Goal: Task Accomplishment & Management: Complete application form

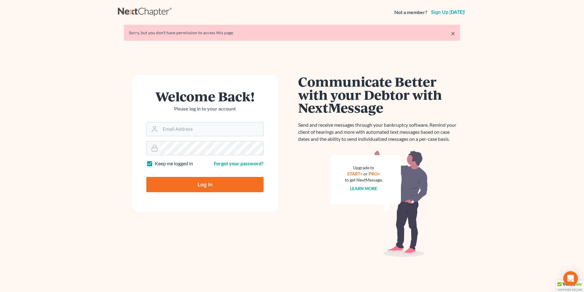
type input "[EMAIL_ADDRESS][DOMAIN_NAME]"
click at [207, 184] on input "Log In" at bounding box center [204, 184] width 117 height 15
type input "Thinking..."
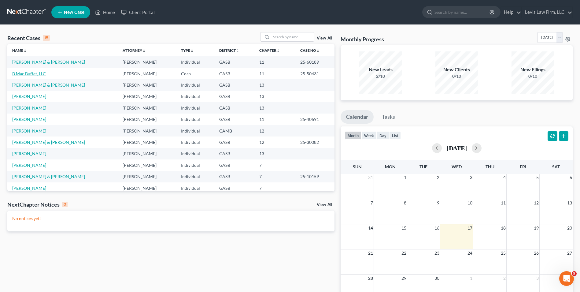
click at [35, 74] on link "B Mac Buffet, LLC" at bounding box center [29, 73] width 34 height 5
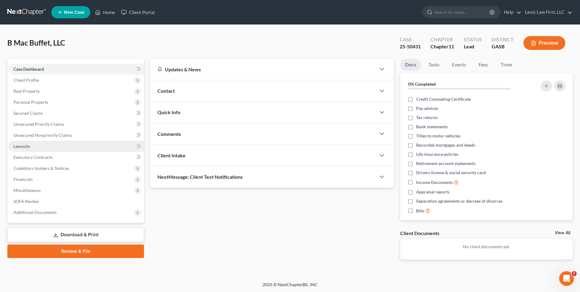
click at [28, 145] on span "Lawsuits" at bounding box center [21, 145] width 17 height 5
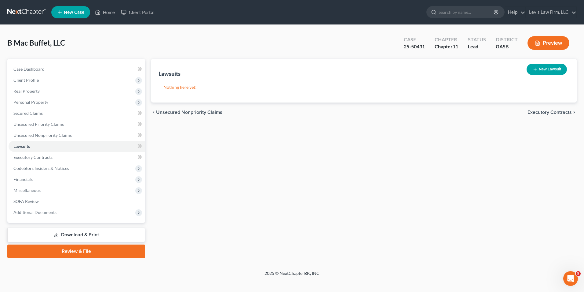
click at [553, 68] on button "New Lawsuit" at bounding box center [547, 69] width 40 height 11
select select "0"
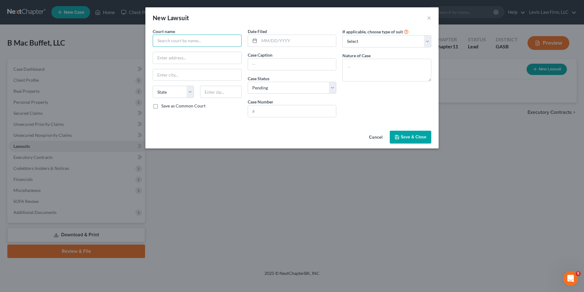
click at [161, 39] on input "text" at bounding box center [197, 41] width 89 height 12
click at [261, 41] on input "text" at bounding box center [298, 41] width 77 height 12
type input "In the Circuit Court of the Fourth Judicial Circuit In and For [GEOGRAPHIC_DATA…"
type input "[DATE]"
drag, startPoint x: 255, startPoint y: 64, endPoint x: 259, endPoint y: 67, distance: 4.6
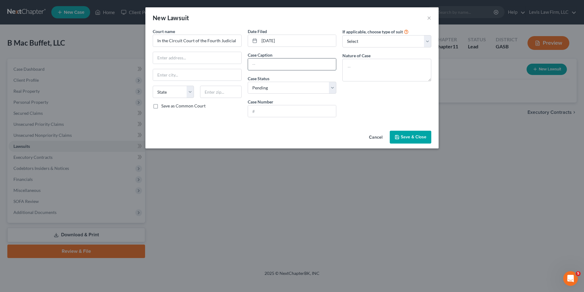
click at [255, 64] on input "text" at bounding box center [292, 64] width 88 height 12
type input "Highland Square SC, LLC v. B Mac Buffet, LLC and [PERSON_NAME]"
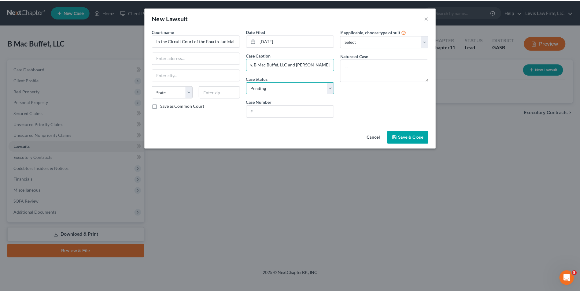
scroll to position [0, 0]
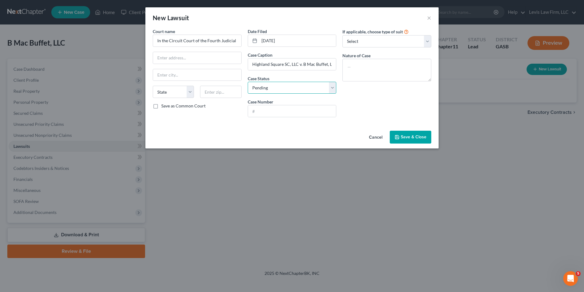
click at [331, 90] on select "Select Pending On Appeal Concluded" at bounding box center [292, 88] width 89 height 12
click at [257, 112] on input "text" at bounding box center [292, 111] width 88 height 12
type input "16-2025-CA-003832"
click at [354, 65] on textarea at bounding box center [387, 70] width 89 height 23
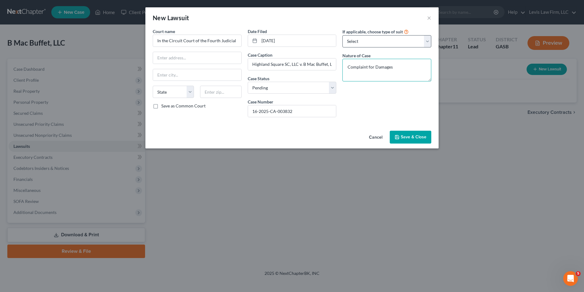
type textarea "Complaint for Damages"
click at [429, 41] on select "Select Repossession Foreclosure Returns Other" at bounding box center [387, 41] width 89 height 12
click at [430, 41] on select "Select Repossession Foreclosure Returns Other" at bounding box center [387, 41] width 89 height 12
select select "3"
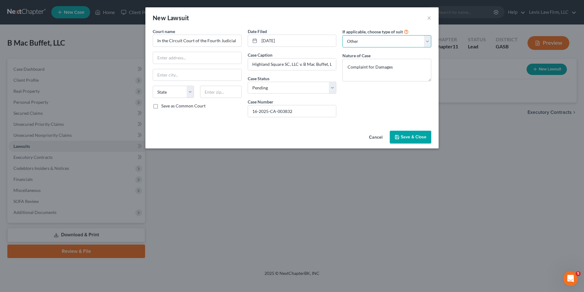
click at [343, 35] on select "Select Repossession Foreclosure Returns Other" at bounding box center [387, 41] width 89 height 12
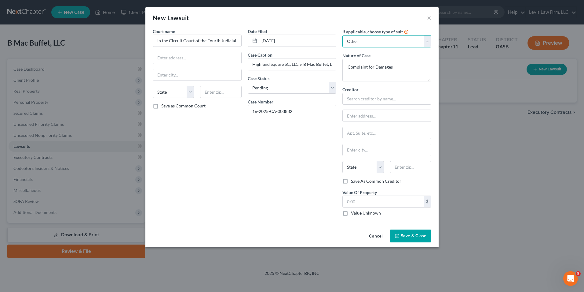
click at [428, 41] on select "Select Repossession Foreclosure Returns Other" at bounding box center [387, 41] width 89 height 12
select select
click at [343, 35] on select "Select Repossession Foreclosure Returns Other" at bounding box center [387, 41] width 89 height 12
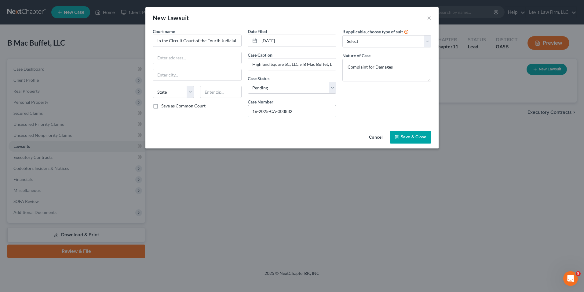
click at [297, 112] on input "16-2025-CA-003832" at bounding box center [292, 111] width 88 height 12
type input "16-2025-CA-003832-AXXX-[GEOGRAPHIC_DATA]"
click at [418, 136] on span "Save & Close" at bounding box center [414, 136] width 26 height 5
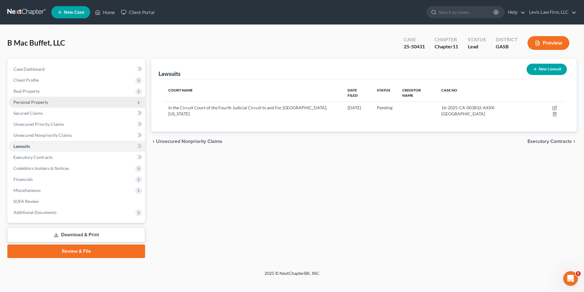
click at [35, 103] on span "Personal Property" at bounding box center [30, 101] width 35 height 5
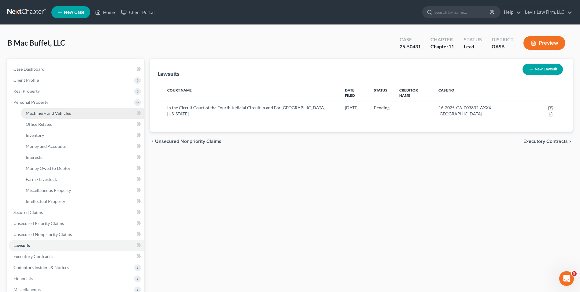
click at [49, 110] on span "Machinery and Vehicles" at bounding box center [48, 112] width 45 height 5
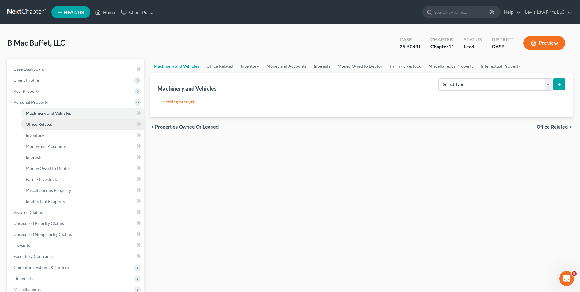
click at [48, 123] on span "Office Related" at bounding box center [39, 123] width 27 height 5
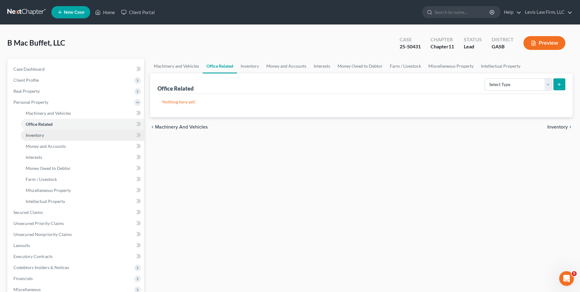
click at [34, 133] on span "Inventory" at bounding box center [35, 134] width 18 height 5
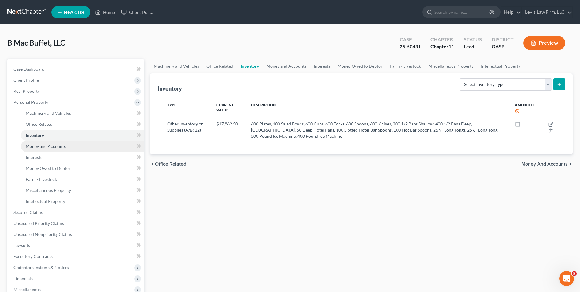
click at [57, 147] on span "Money and Accounts" at bounding box center [46, 145] width 40 height 5
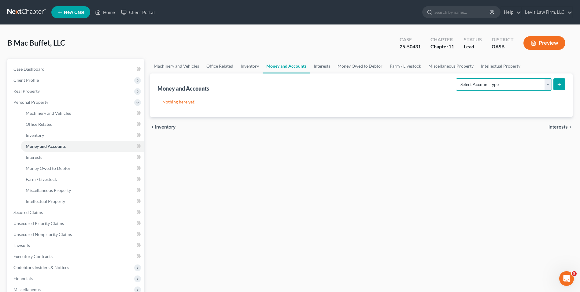
click at [549, 85] on select "Select Account Type Brokerage (A/B: 3, SOFA: 18) Cash on Hand (A/B: 2) Certific…" at bounding box center [504, 84] width 96 height 12
select select "checking"
click at [456, 78] on select "Select Account Type Brokerage (A/B: 3, SOFA: 18) Cash on Hand (A/B: 2) Certific…" at bounding box center [504, 84] width 96 height 12
click at [559, 86] on icon "submit" at bounding box center [559, 84] width 5 height 5
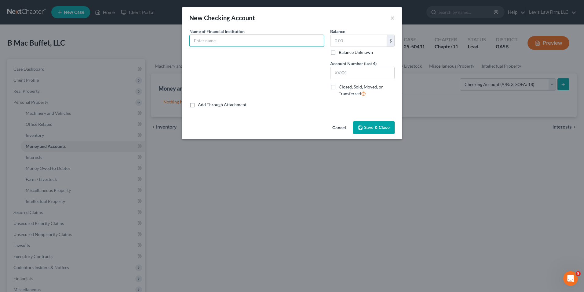
drag, startPoint x: 200, startPoint y: 42, endPoint x: 201, endPoint y: 50, distance: 8.3
click at [200, 42] on input "text" at bounding box center [257, 41] width 134 height 12
type input "Ameris Bank"
click at [336, 73] on input "text" at bounding box center [363, 73] width 64 height 12
type input "2158"
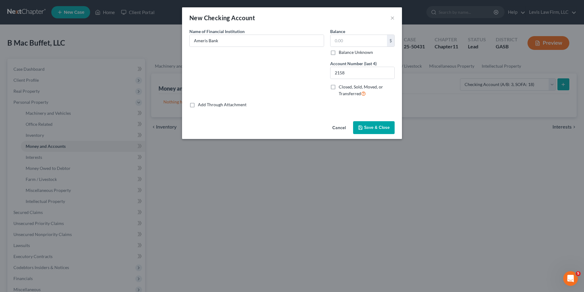
click at [384, 127] on span "Save & Close" at bounding box center [377, 127] width 26 height 5
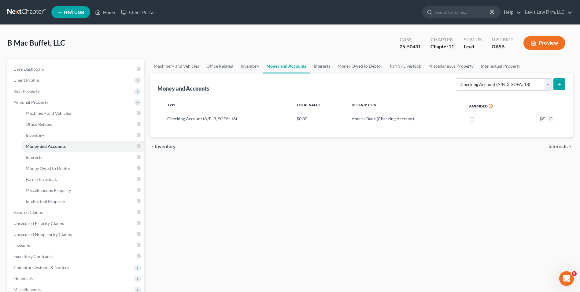
click at [560, 84] on icon "submit" at bounding box center [559, 84] width 5 height 5
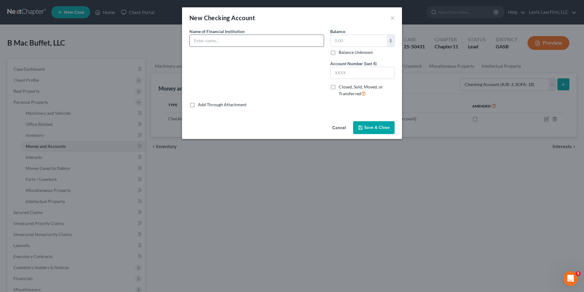
click at [198, 42] on input "text" at bounding box center [257, 41] width 134 height 12
type input "Southeastern Credit Union"
type input "7358"
click at [366, 125] on span "Save & Close" at bounding box center [377, 127] width 26 height 5
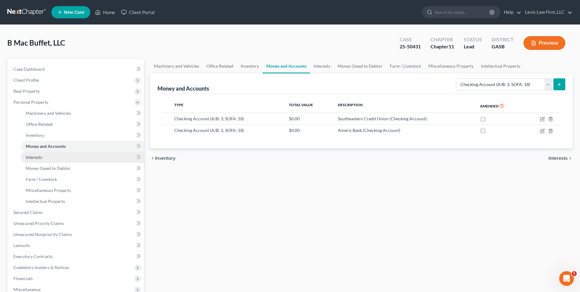
click at [42, 156] on span "Interests" at bounding box center [34, 156] width 17 height 5
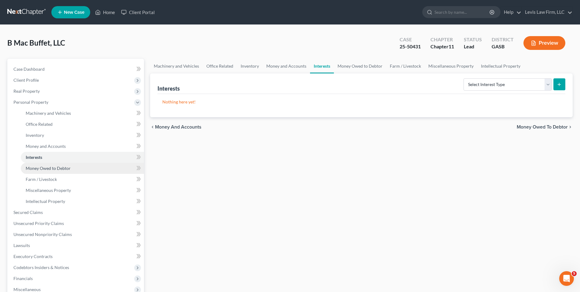
click at [69, 167] on span "Money Owed to Debtor" at bounding box center [48, 167] width 45 height 5
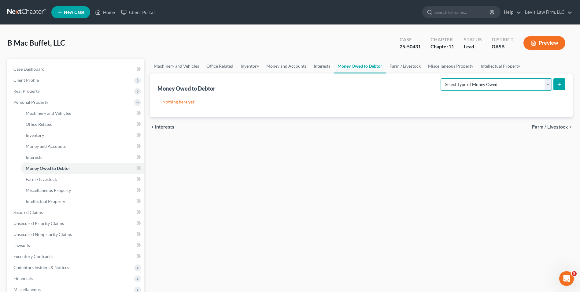
click at [550, 84] on select "Select Type of Money Owed Accounts Receivable (A/B: 11) Causes of Action Agains…" at bounding box center [495, 84] width 111 height 12
click at [64, 191] on span "Miscellaneous Property" at bounding box center [48, 189] width 45 height 5
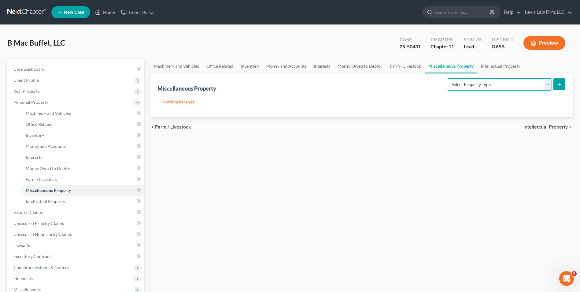
click at [548, 86] on select "Select Property Type Assigned for Creditor Benefit [DATE] (SOFA: 8) Assigned to…" at bounding box center [499, 84] width 105 height 12
select select "holding_for_another"
click at [447, 78] on select "Select Property Type Assigned for Creditor Benefit [DATE] (SOFA: 8) Assigned to…" at bounding box center [499, 84] width 105 height 12
click at [561, 83] on icon "submit" at bounding box center [559, 84] width 5 height 5
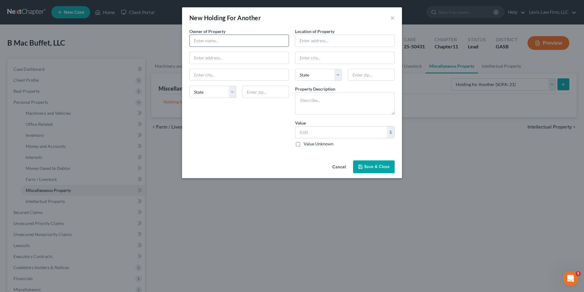
drag, startPoint x: 201, startPoint y: 39, endPoint x: 201, endPoint y: 44, distance: 4.9
click at [201, 39] on input "text" at bounding box center [239, 41] width 99 height 12
type input "Southway Center, LLC"
type input "[STREET_ADDRESS]"
type input "Waycross"
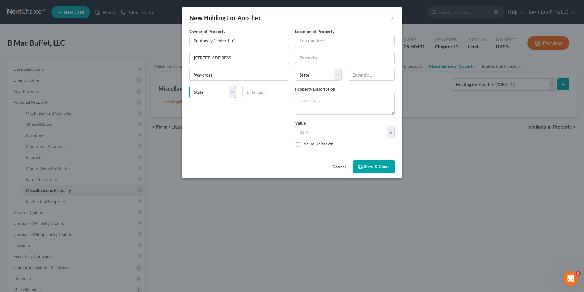
select select "10"
type input "31503"
click at [306, 43] on input "text" at bounding box center [345, 41] width 99 height 12
type input "[STREET_ADDRESS]"
type input "Waycross"
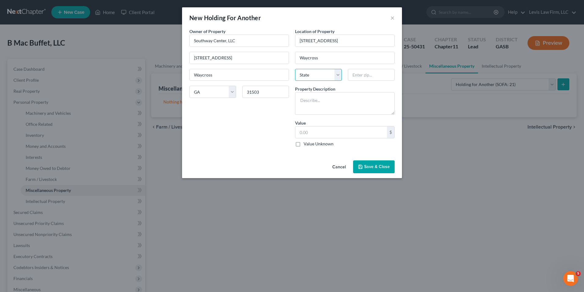
select select "10"
type input "31503"
click at [302, 101] on textarea at bounding box center [345, 103] width 100 height 23
type textarea "Furniture, Fixtures and Equipment"
click at [381, 165] on span "Save & Close" at bounding box center [377, 166] width 26 height 5
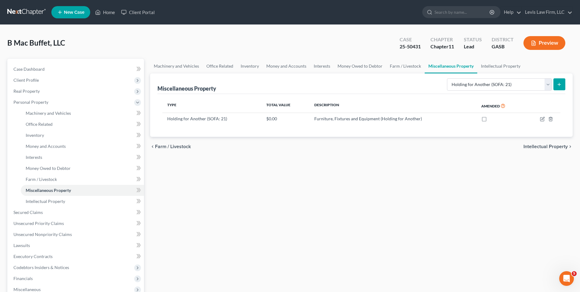
scroll to position [31, 0]
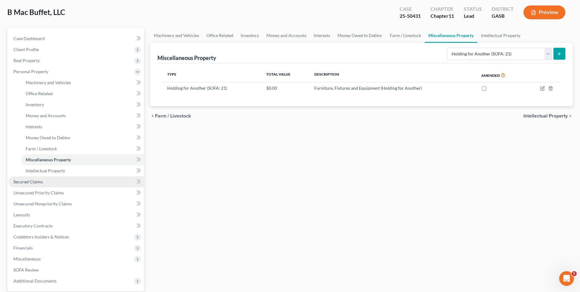
click at [33, 181] on span "Secured Claims" at bounding box center [27, 181] width 29 height 5
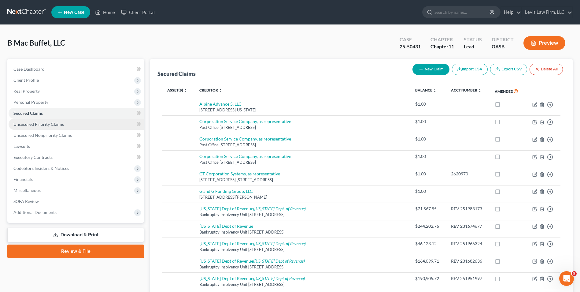
click at [45, 123] on span "Unsecured Priority Claims" at bounding box center [38, 123] width 50 height 5
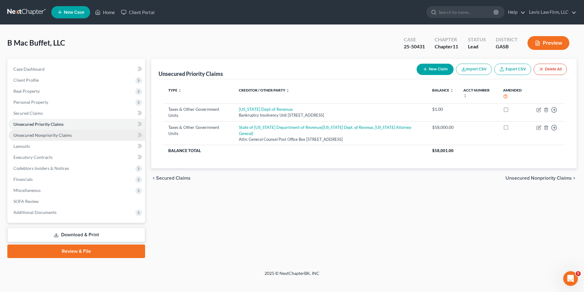
click at [52, 134] on span "Unsecured Nonpriority Claims" at bounding box center [42, 134] width 58 height 5
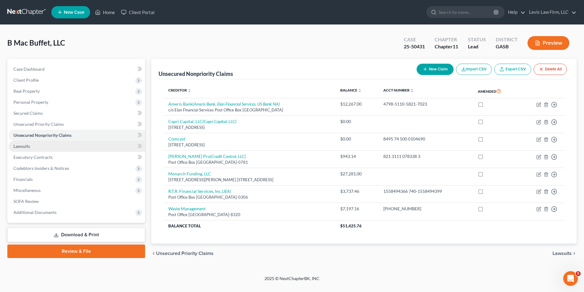
click at [24, 146] on span "Lawsuits" at bounding box center [21, 145] width 17 height 5
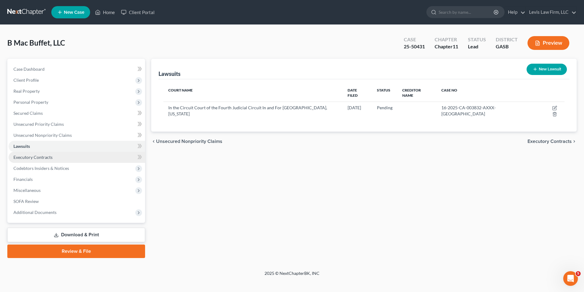
click at [41, 158] on span "Executory Contracts" at bounding box center [32, 156] width 39 height 5
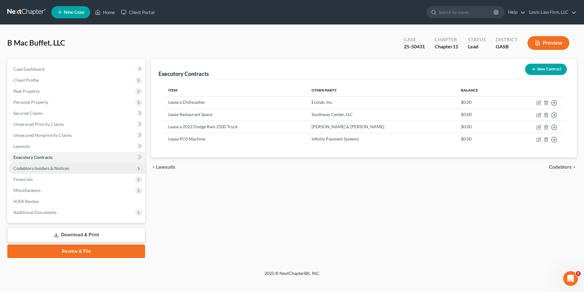
click at [37, 170] on span "Codebtors Insiders & Notices" at bounding box center [41, 167] width 56 height 5
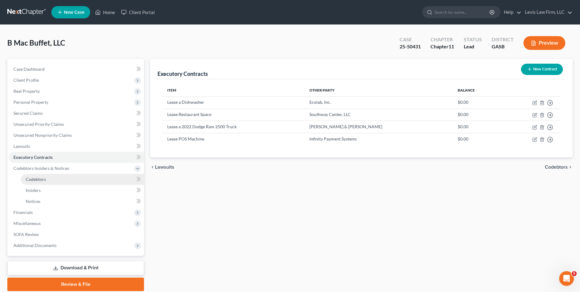
click at [39, 179] on span "Codebtors" at bounding box center [36, 178] width 20 height 5
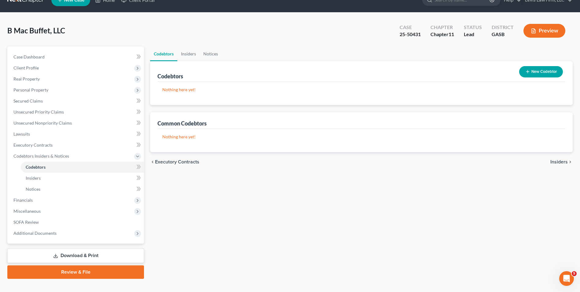
scroll to position [22, 0]
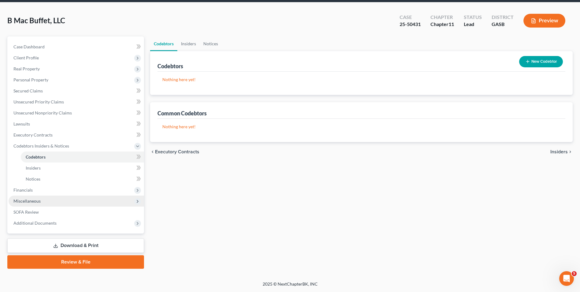
click at [20, 200] on span "Miscellaneous" at bounding box center [26, 200] width 27 height 5
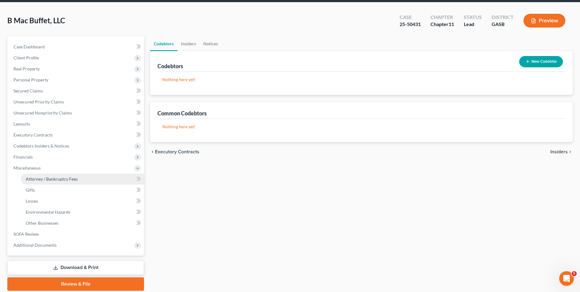
click at [69, 181] on link "Attorney / Bankruptcy Fees" at bounding box center [82, 178] width 123 height 11
select select "4"
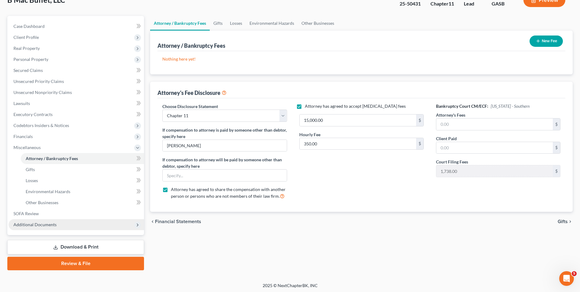
scroll to position [44, 0]
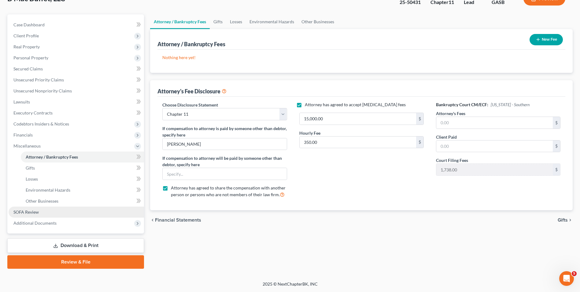
click at [28, 212] on span "SOFA Review" at bounding box center [25, 211] width 25 height 5
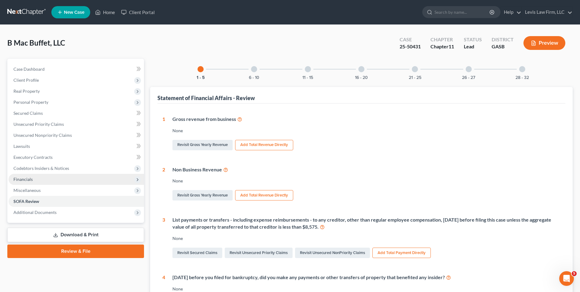
click at [30, 180] on span "Financials" at bounding box center [22, 178] width 19 height 5
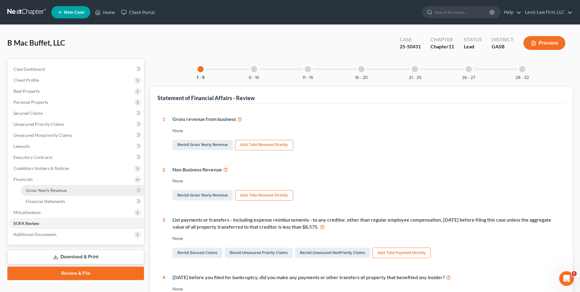
click at [58, 189] on span "Gross Yearly Revenue" at bounding box center [46, 189] width 41 height 5
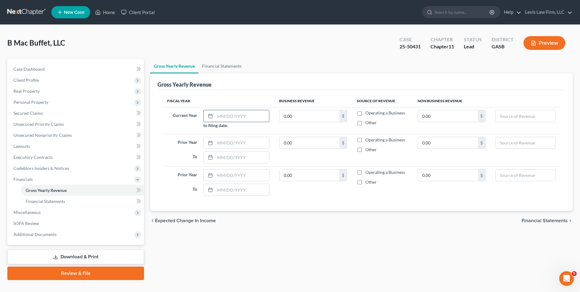
click at [218, 114] on input "text" at bounding box center [242, 116] width 54 height 12
type input "[DATE]"
click at [218, 143] on input "text" at bounding box center [242, 143] width 54 height 12
click at [282, 144] on input "0.00" at bounding box center [309, 143] width 60 height 12
click at [283, 142] on input "0.00" at bounding box center [309, 143] width 60 height 12
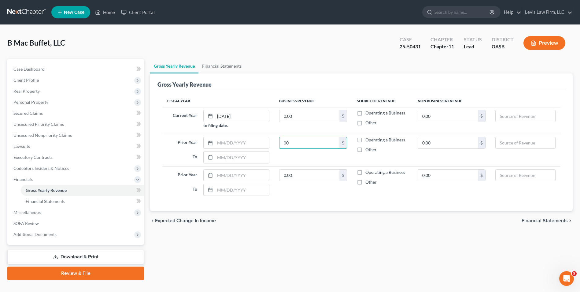
type input "0"
type input "4,714,800.00"
click at [365, 138] on label "Operating a Business" at bounding box center [385, 140] width 40 height 6
click at [368, 138] on input "Operating a Business" at bounding box center [370, 139] width 4 height 4
checkbox input "true"
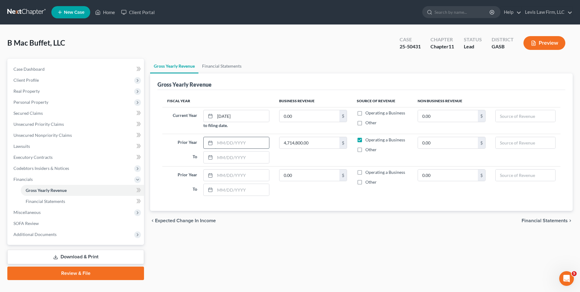
click at [216, 144] on input "text" at bounding box center [242, 143] width 54 height 12
type input "[DATE]"
click at [283, 173] on input "0.00" at bounding box center [309, 175] width 60 height 12
type input "2,386,698.00"
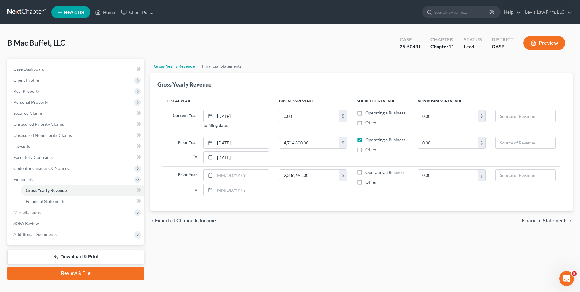
click at [365, 172] on label "Operating a Business" at bounding box center [385, 172] width 40 height 6
click at [368, 172] on input "Operating a Business" at bounding box center [370, 171] width 4 height 4
checkbox input "true"
click at [217, 175] on input "text" at bounding box center [242, 175] width 54 height 12
type input "[DATE]"
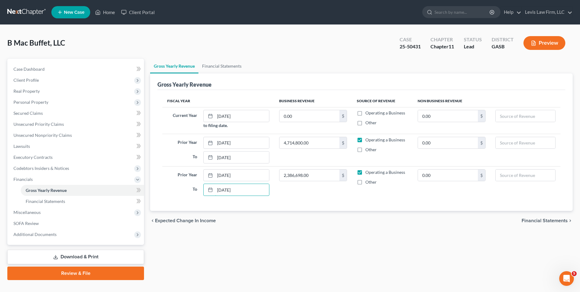
type input "[DATE]"
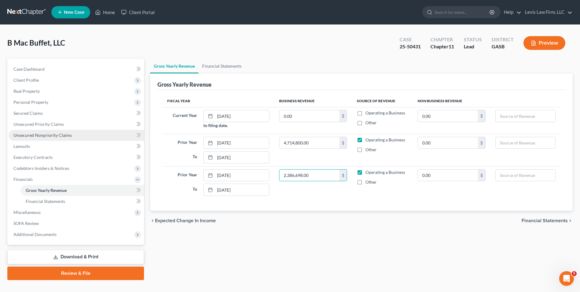
click at [52, 137] on span "Unsecured Nonpriority Claims" at bounding box center [42, 134] width 58 height 5
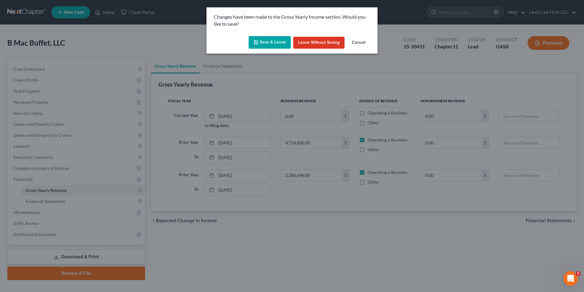
click at [263, 40] on button "Save & Leave" at bounding box center [270, 42] width 42 height 13
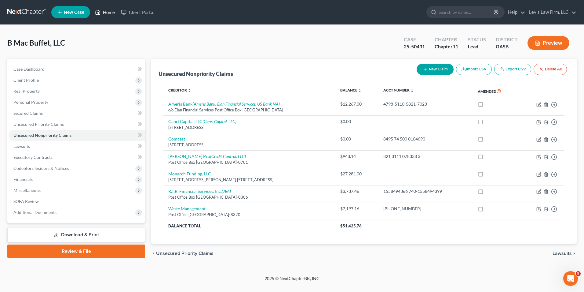
click at [112, 13] on link "Home" at bounding box center [105, 12] width 26 height 11
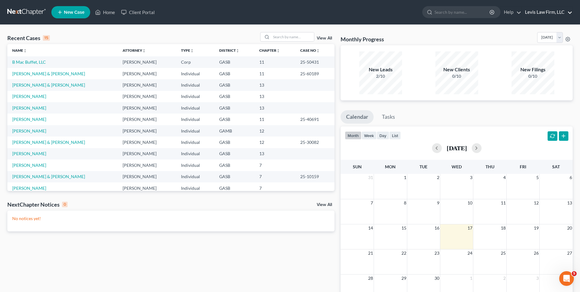
click at [553, 11] on link "Levis Law Firm, LLC" at bounding box center [547, 12] width 50 height 11
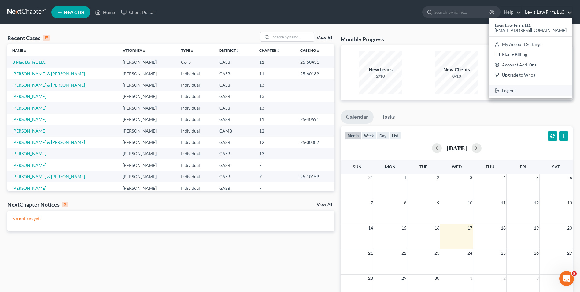
click at [516, 92] on link "Log out" at bounding box center [530, 90] width 83 height 10
